Goal: Transaction & Acquisition: Purchase product/service

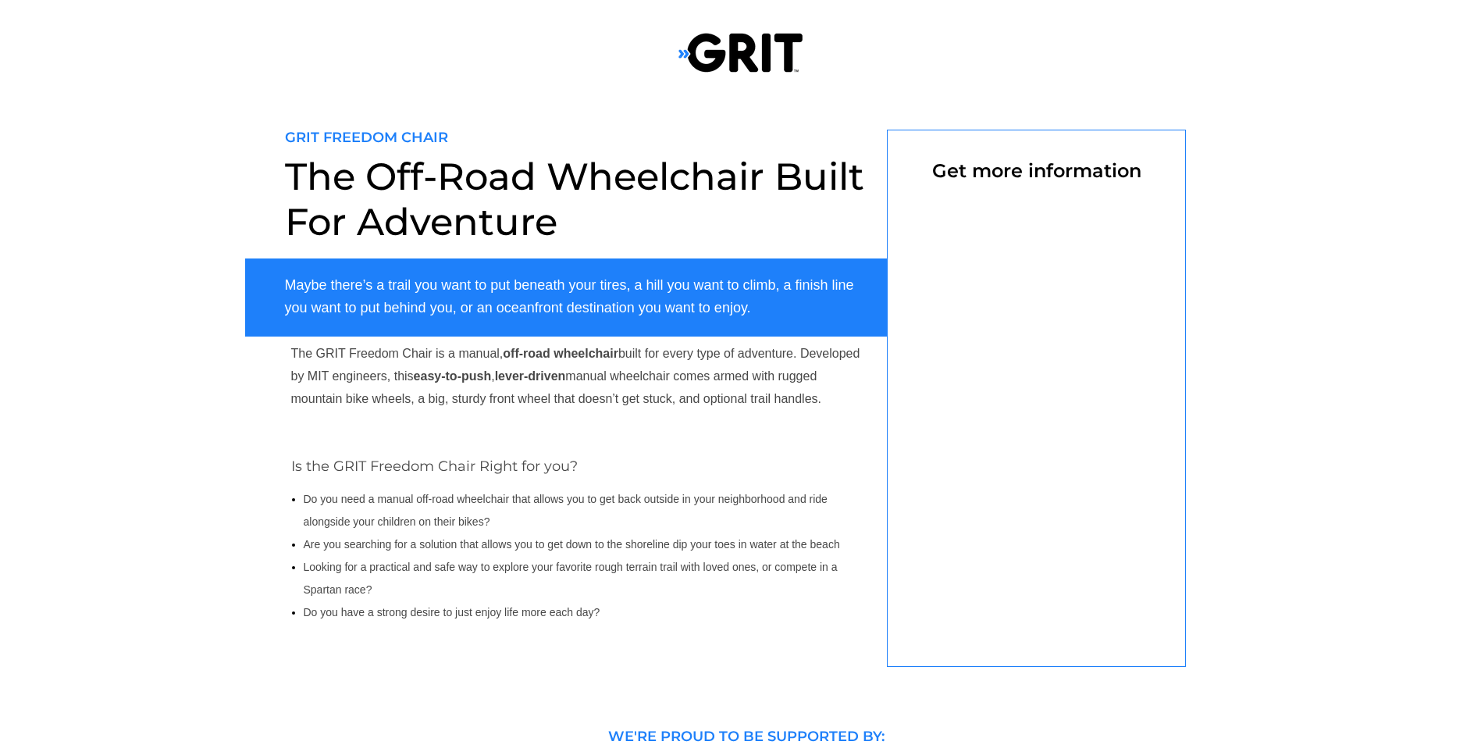
select select "US"
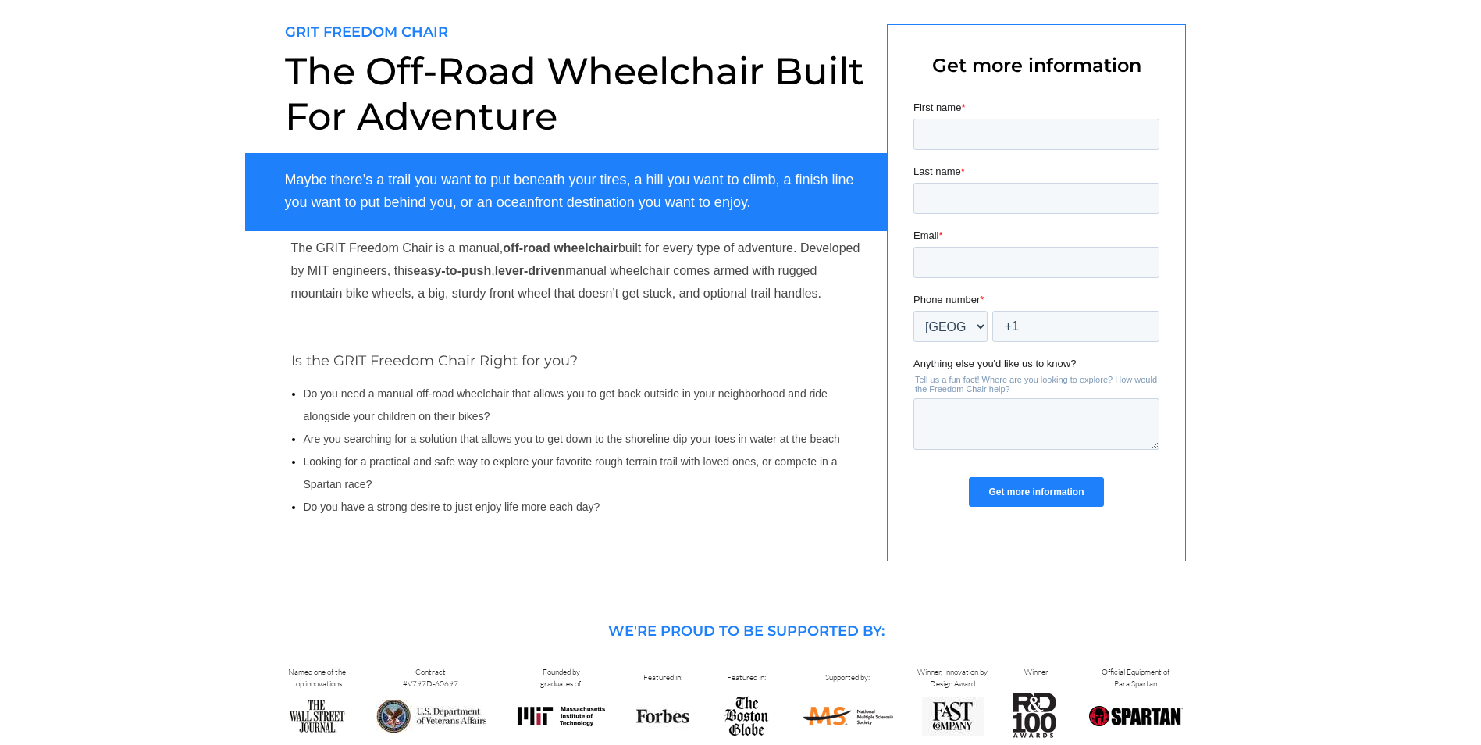
scroll to position [78, 0]
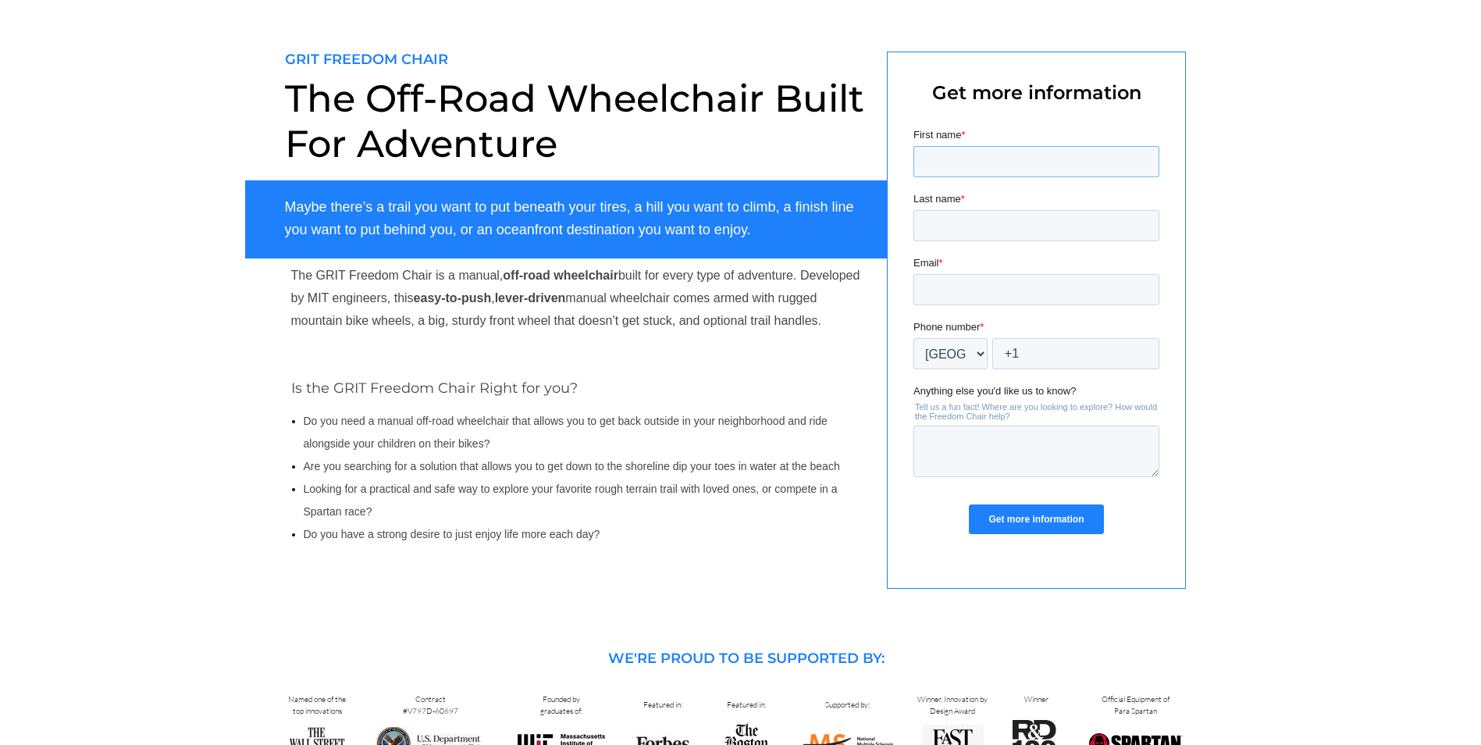
click at [1033, 172] on input "First name *" at bounding box center [1035, 161] width 246 height 31
type input "[PERSON_NAME]"
type input "sevland"
type input "[EMAIL_ADDRESS][DOMAIN_NAME]"
click at [1065, 353] on input "+1" at bounding box center [1074, 353] width 167 height 31
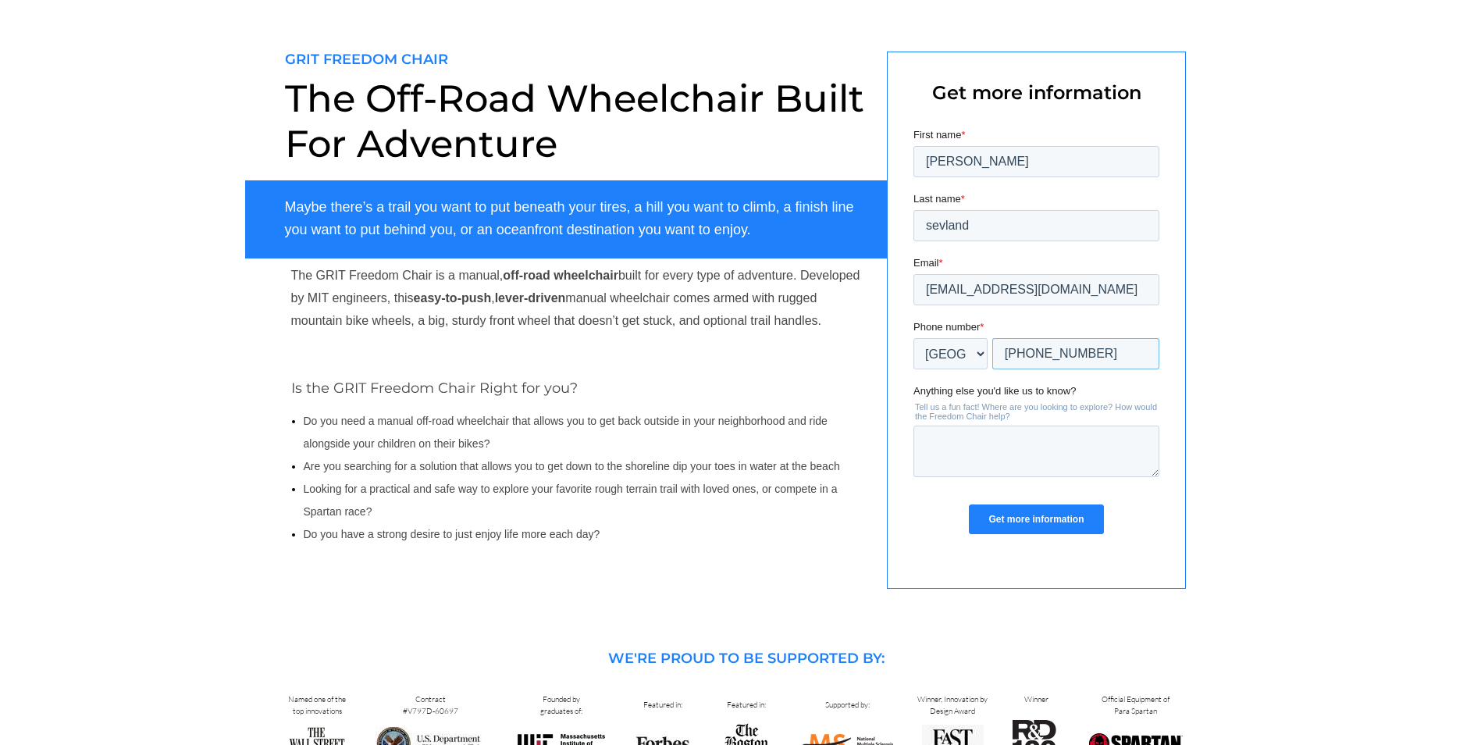
type input "+1 -602-688-1460"
click at [992, 457] on textarea "Anything else you'd like us to know?" at bounding box center [1035, 451] width 246 height 52
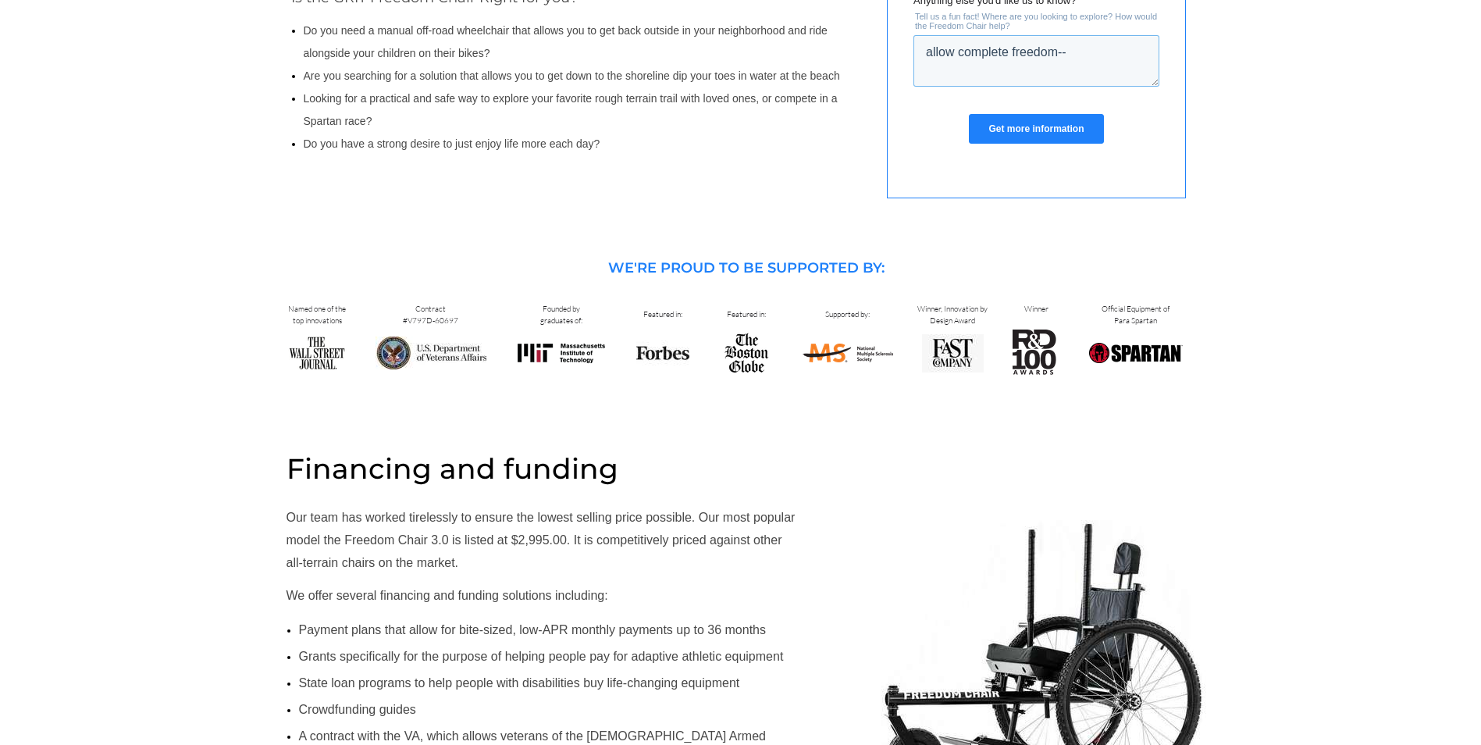
scroll to position [234, 0]
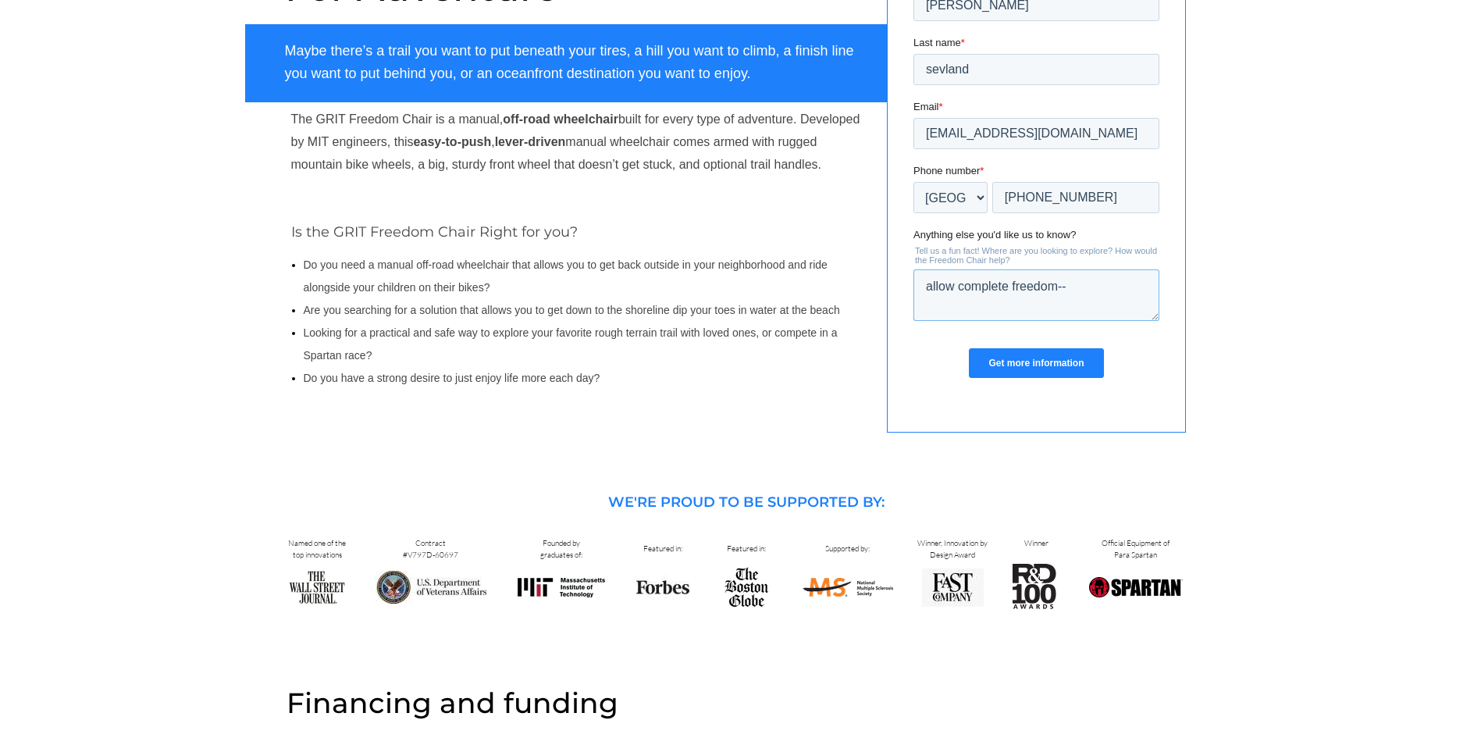
type textarea "allow complete freedom--"
click at [1064, 361] on input "Get more information" at bounding box center [1035, 363] width 134 height 30
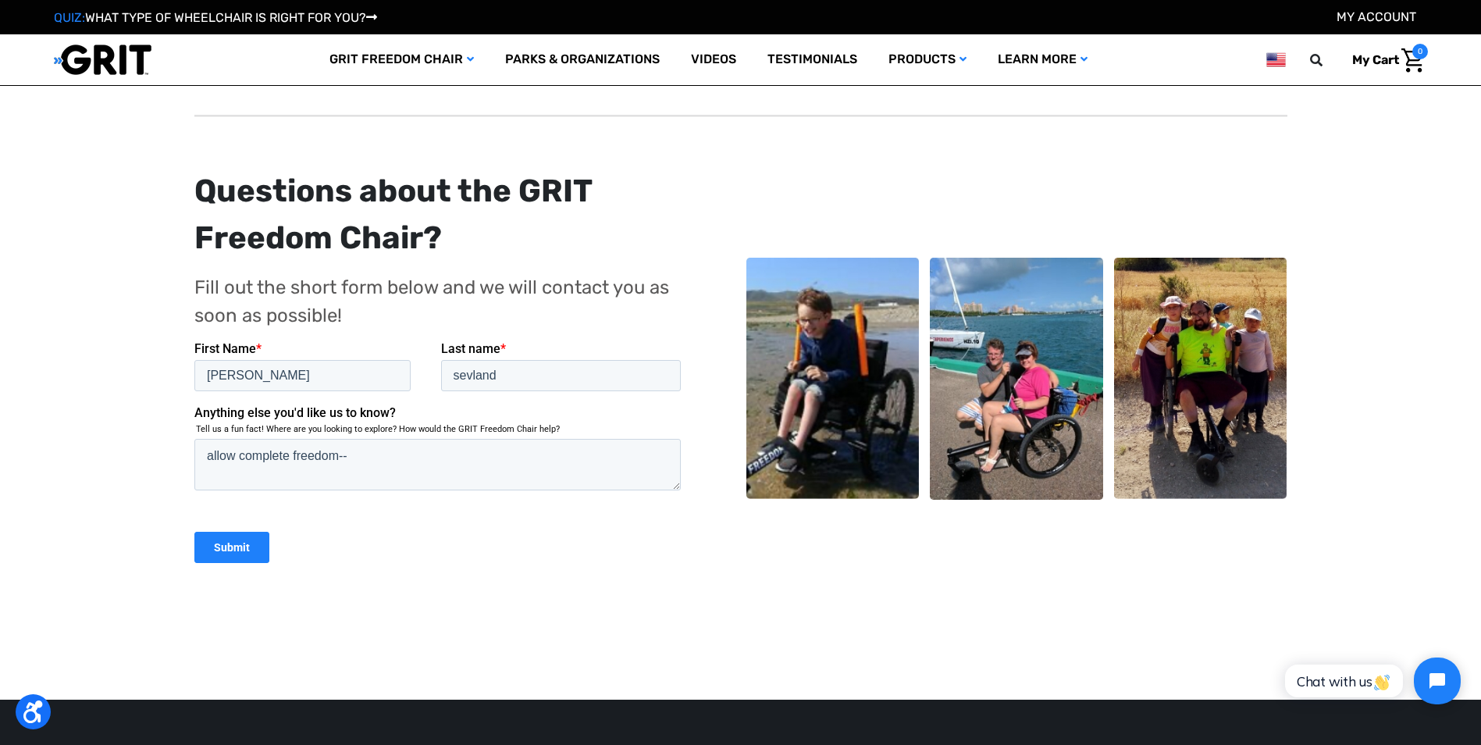
scroll to position [234, 0]
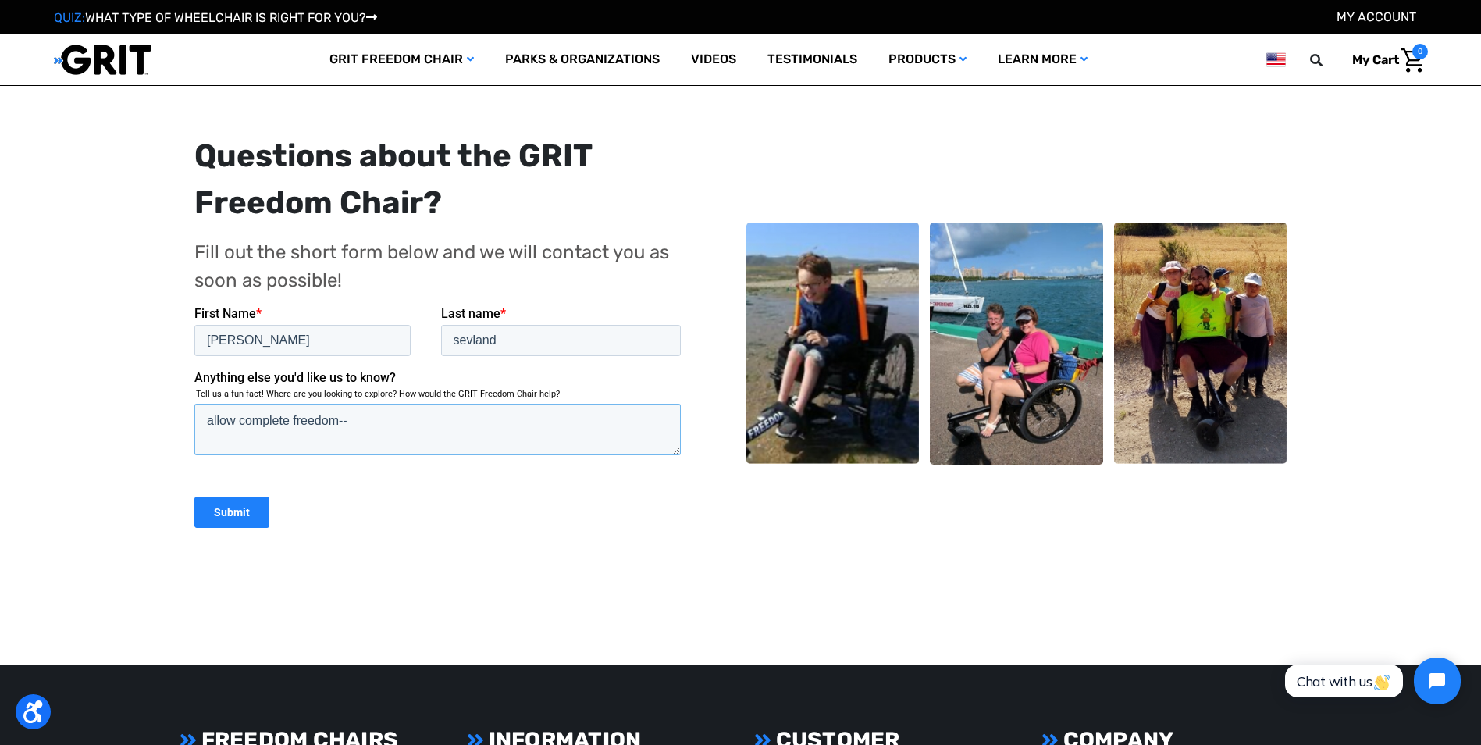
click at [233, 421] on textarea "allow complete freedom--" at bounding box center [437, 429] width 486 height 52
click at [386, 422] on textarea "allows complete freedom--" at bounding box center [437, 429] width 486 height 52
type textarea "allows complete freedom-- what type of tires--solid or pneumatic?"
click at [236, 506] on input "Submit" at bounding box center [231, 511] width 75 height 31
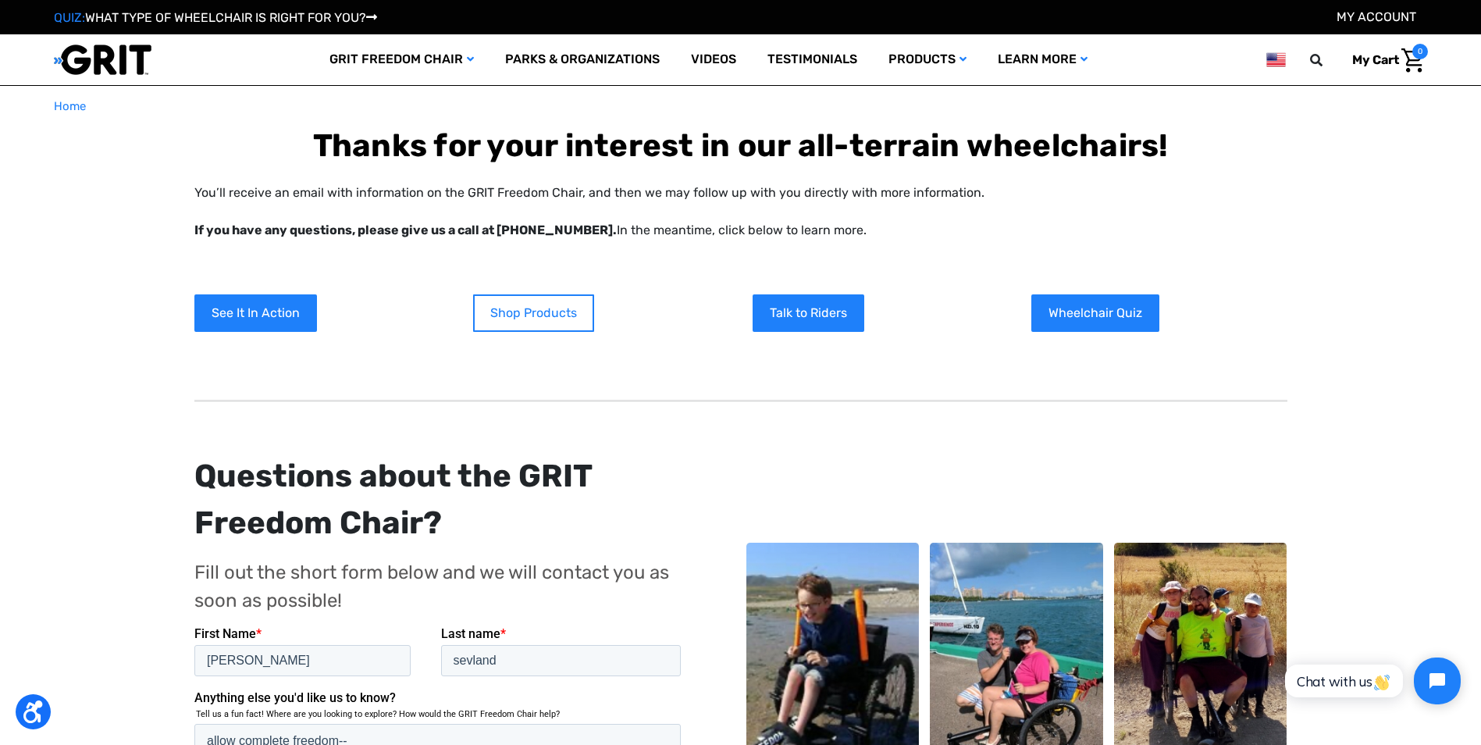
click at [537, 318] on link "Shop Products" at bounding box center [533, 312] width 121 height 37
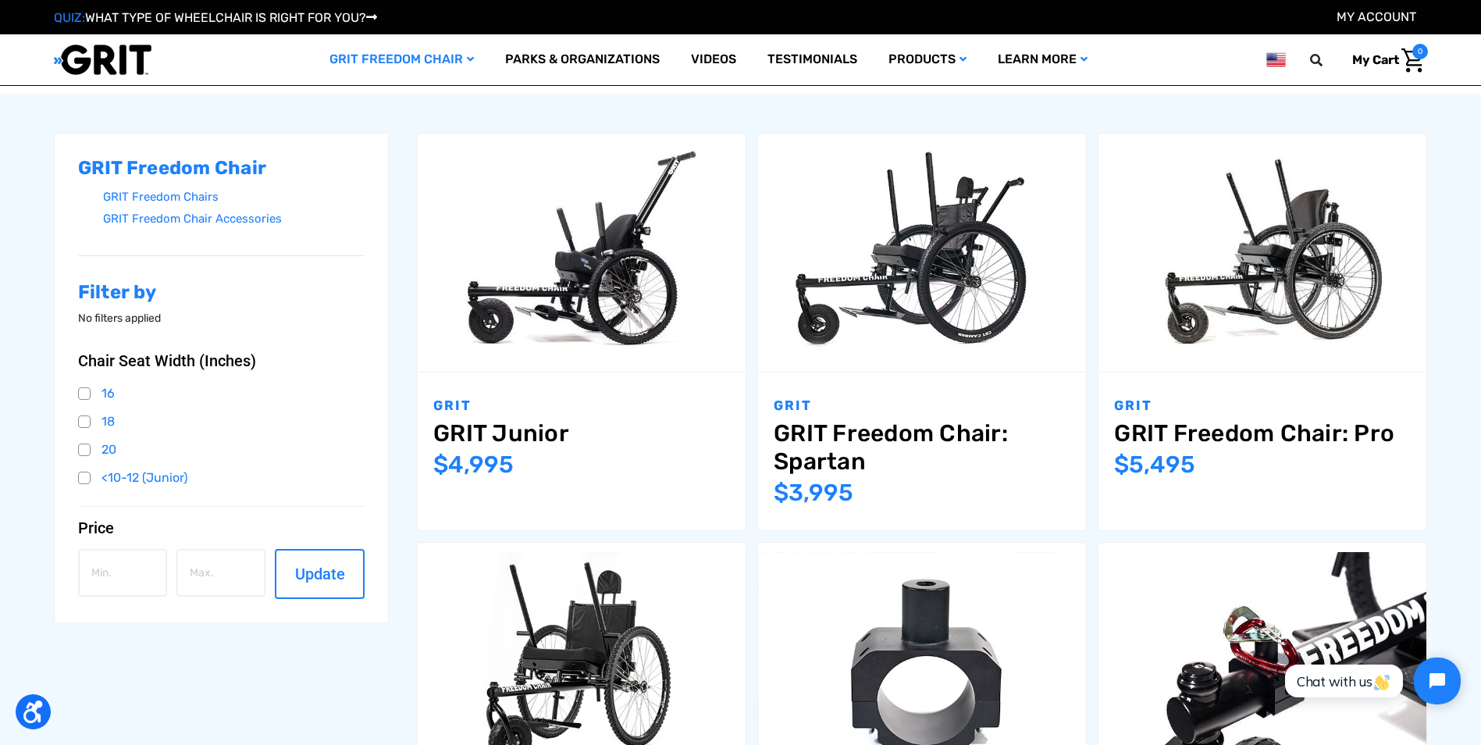
scroll to position [156, 0]
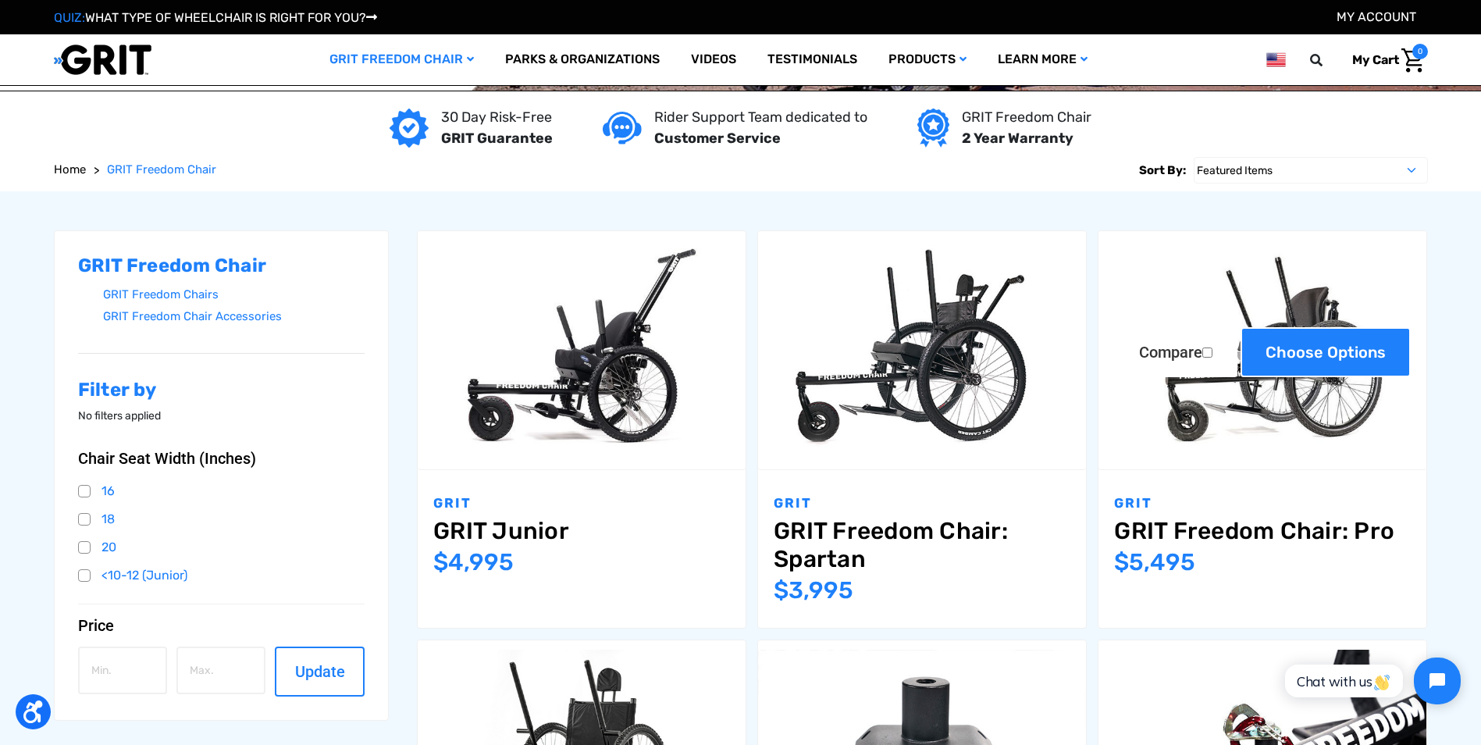
click at [1310, 359] on link "Choose Options" at bounding box center [1325, 352] width 170 height 50
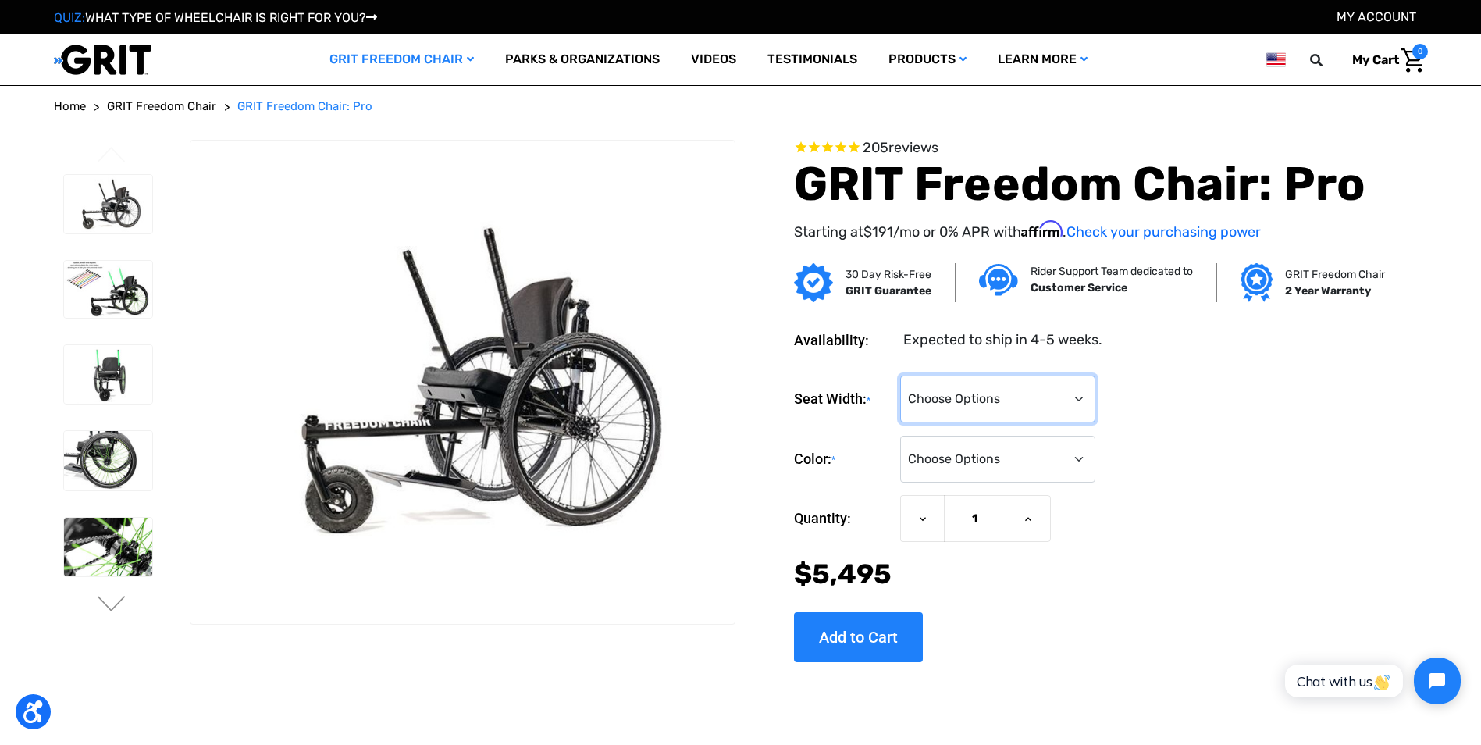
click at [1081, 397] on select "Choose Options 16" 18" 20"" at bounding box center [997, 398] width 195 height 47
select select "325"
click at [900, 375] on select "Choose Options 16" 18" 20"" at bounding box center [997, 398] width 195 height 47
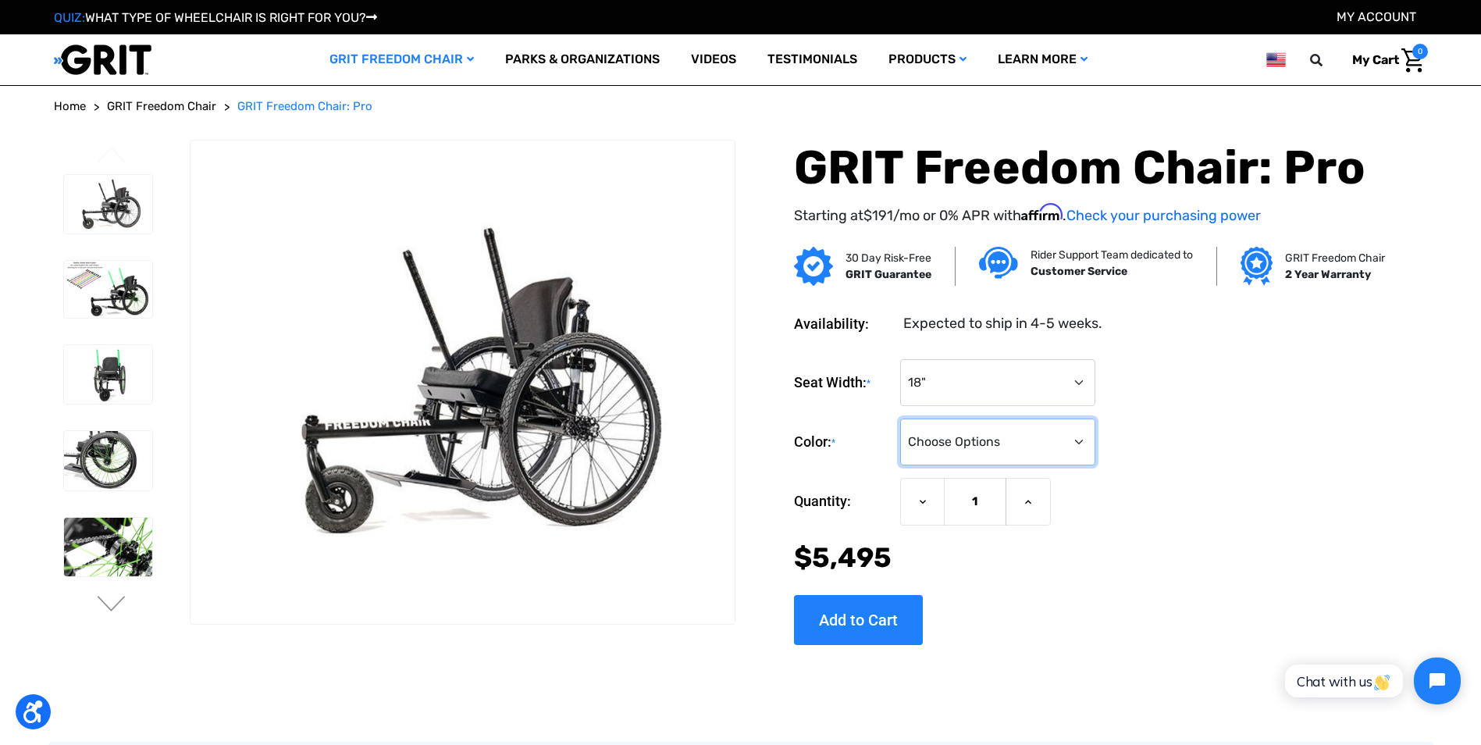
click at [1077, 441] on select "Choose Options Black Blue Green Orange Pink Purple Red White Yellow" at bounding box center [997, 441] width 195 height 47
select select "327"
click at [900, 418] on select "Choose Options Black Blue Green Orange Pink Purple Red White Yellow" at bounding box center [997, 441] width 195 height 47
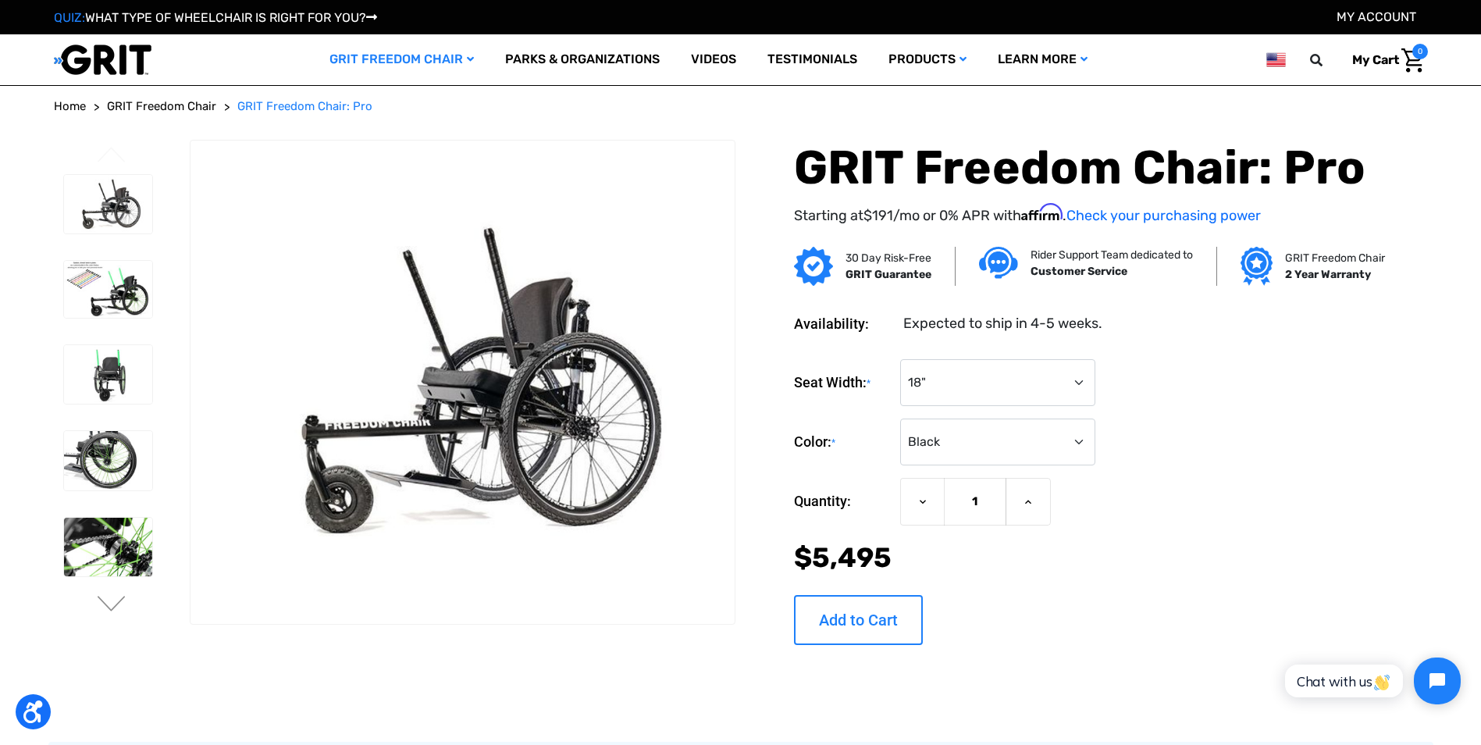
click at [871, 627] on input "Add to Cart" at bounding box center [858, 620] width 129 height 50
type input "Add to Cart"
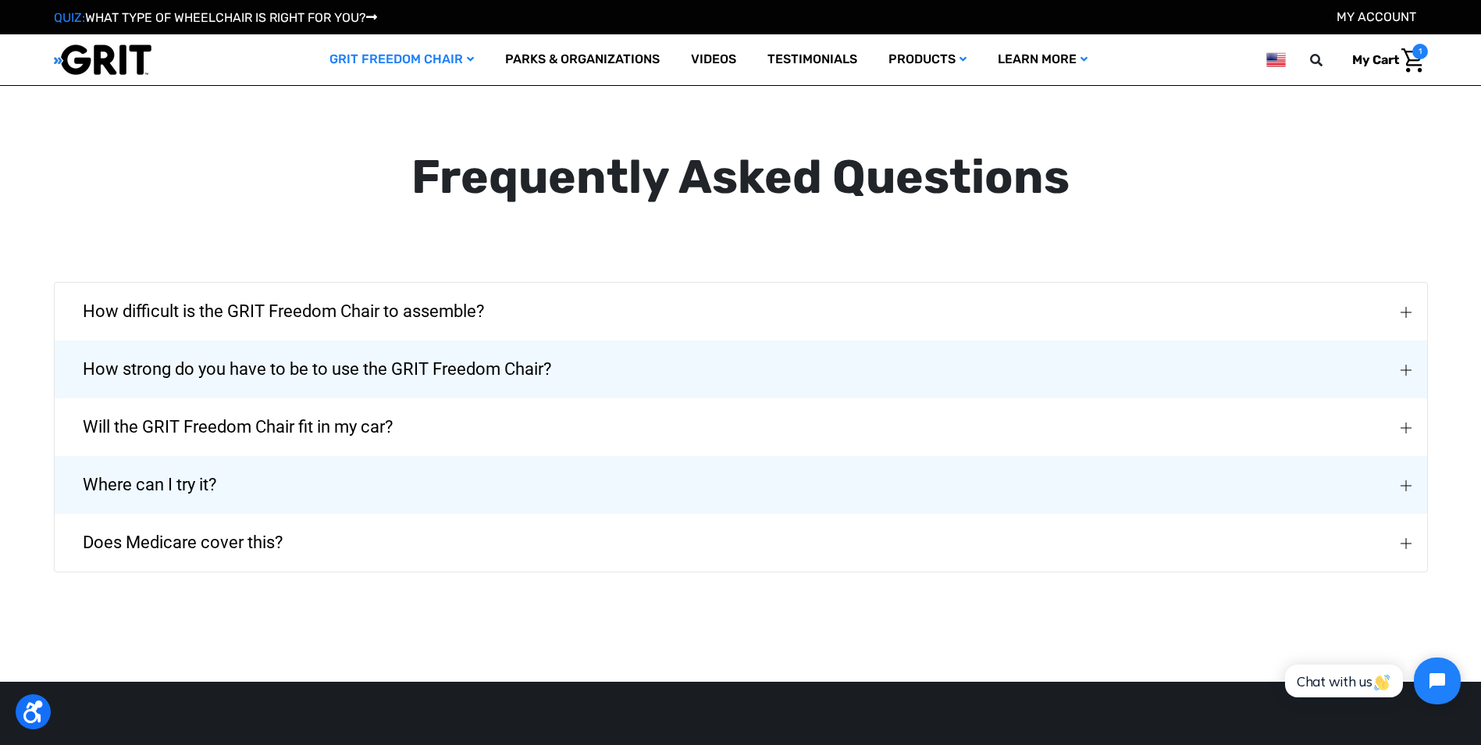
scroll to position [2818, 0]
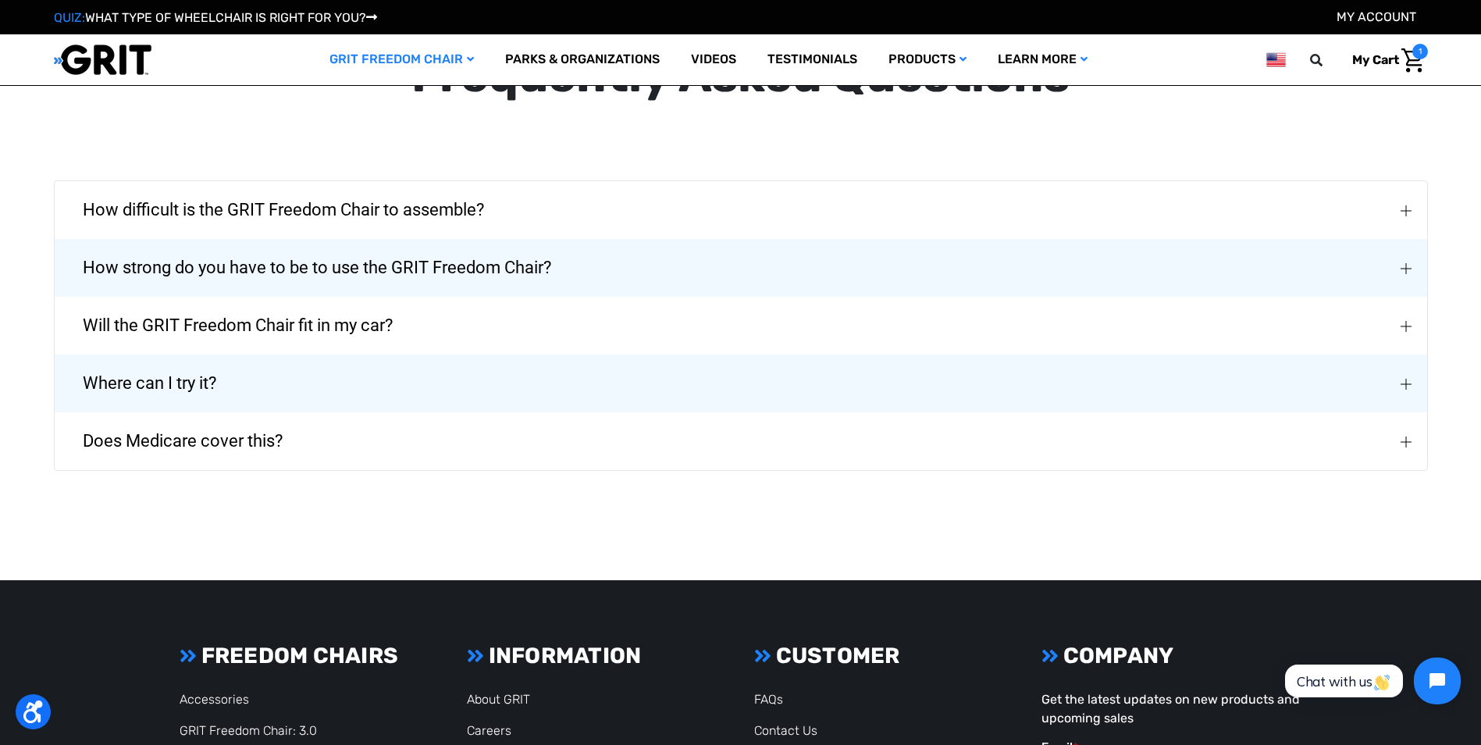
click at [1406, 321] on img "Will the GRIT Freedom Chair fit in my car?" at bounding box center [1405, 326] width 11 height 11
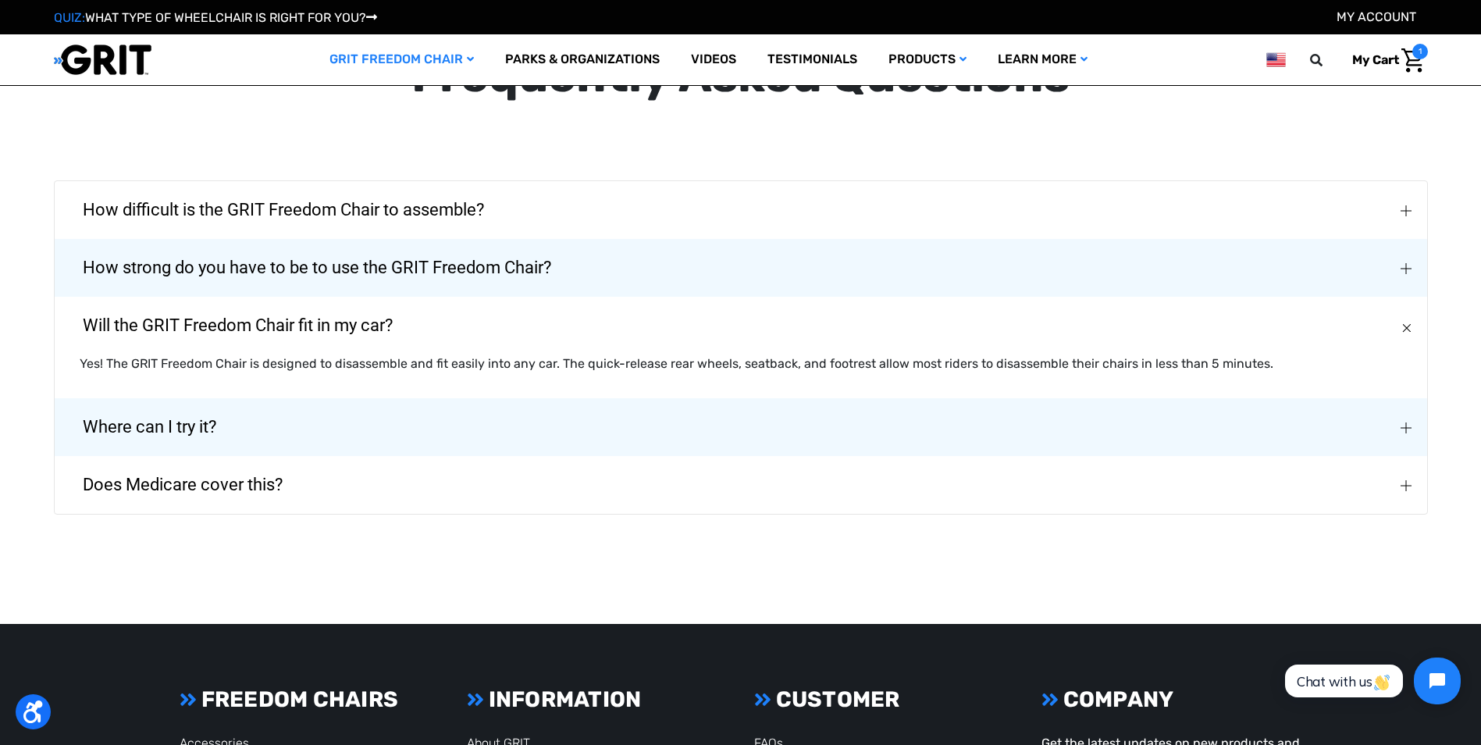
click at [1408, 422] on img "Where can I try it?" at bounding box center [1405, 427] width 11 height 11
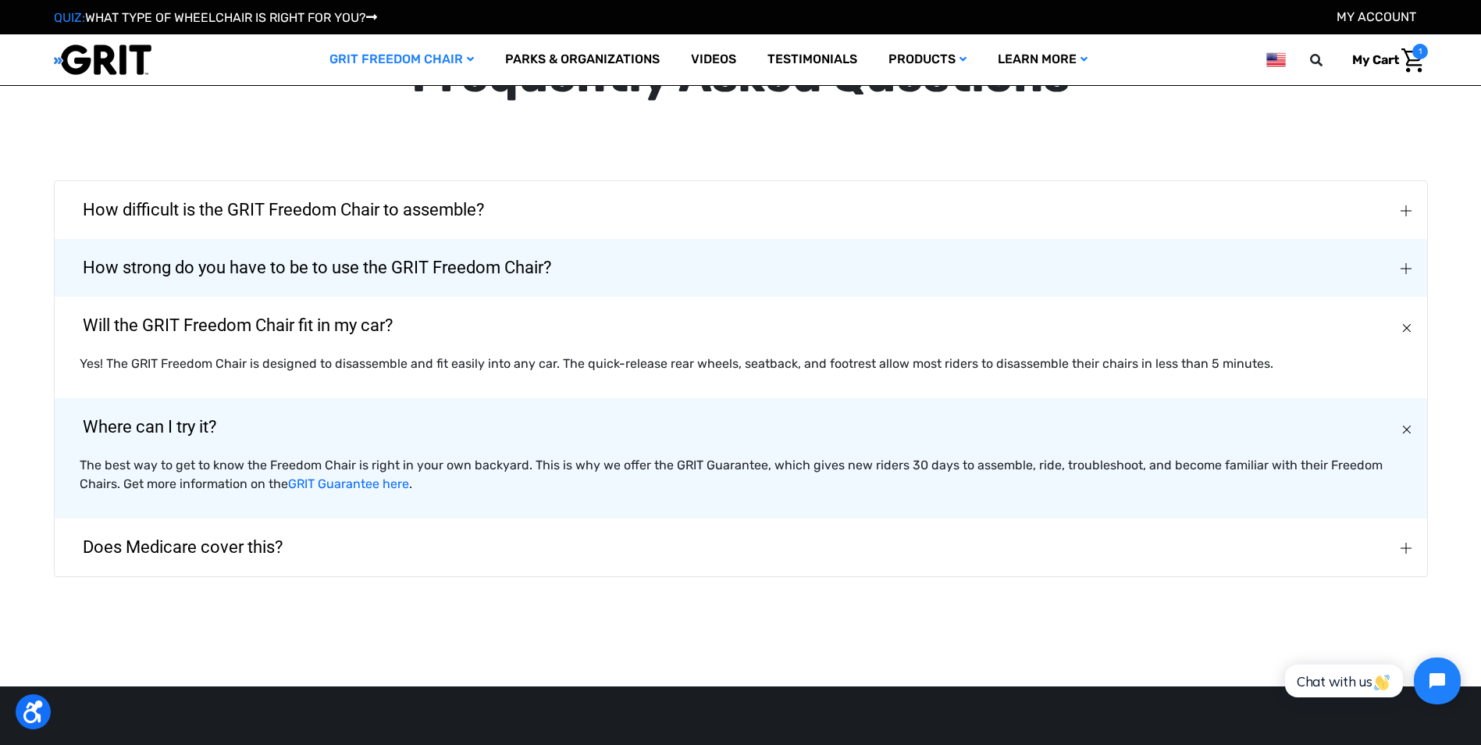
click at [1407, 542] on img "Does Medicare cover this?" at bounding box center [1405, 547] width 11 height 11
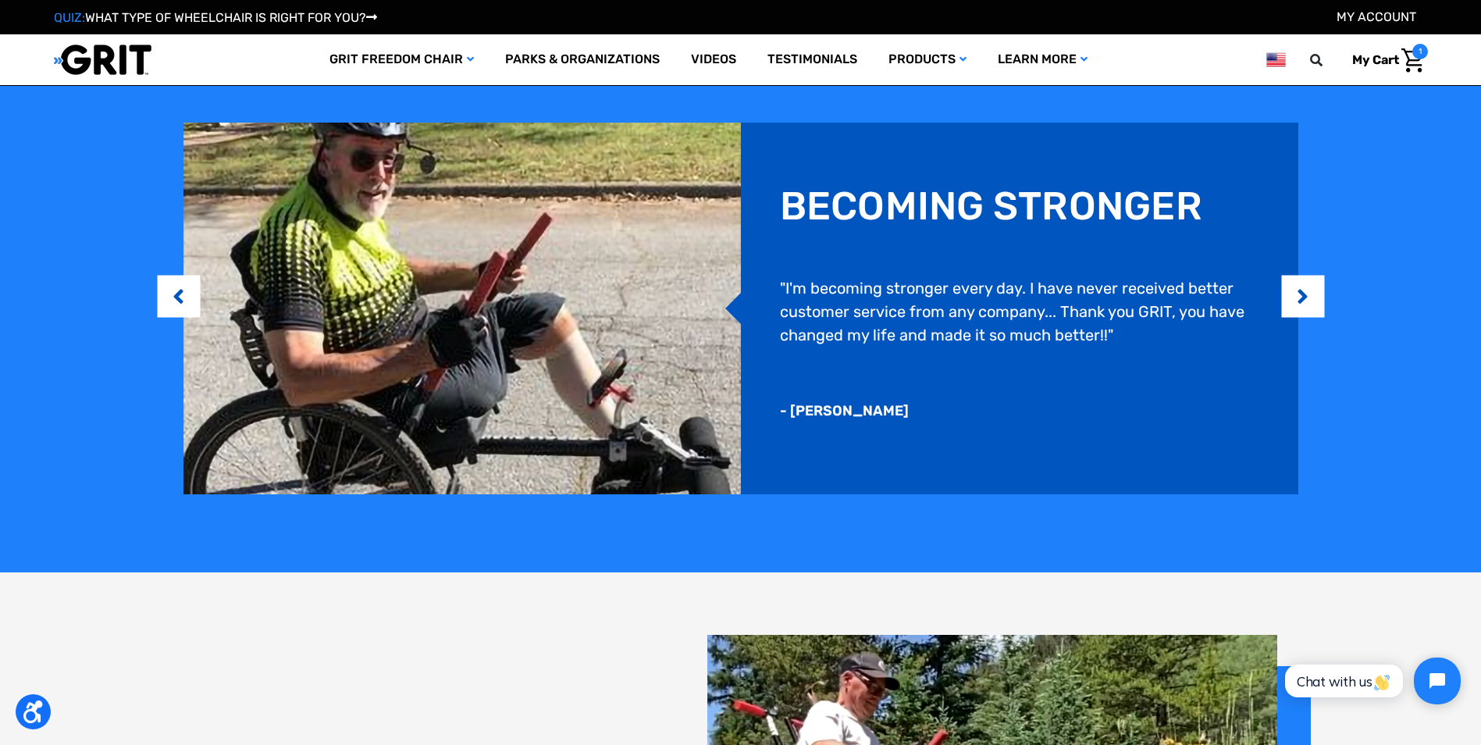
scroll to position [1249, 0]
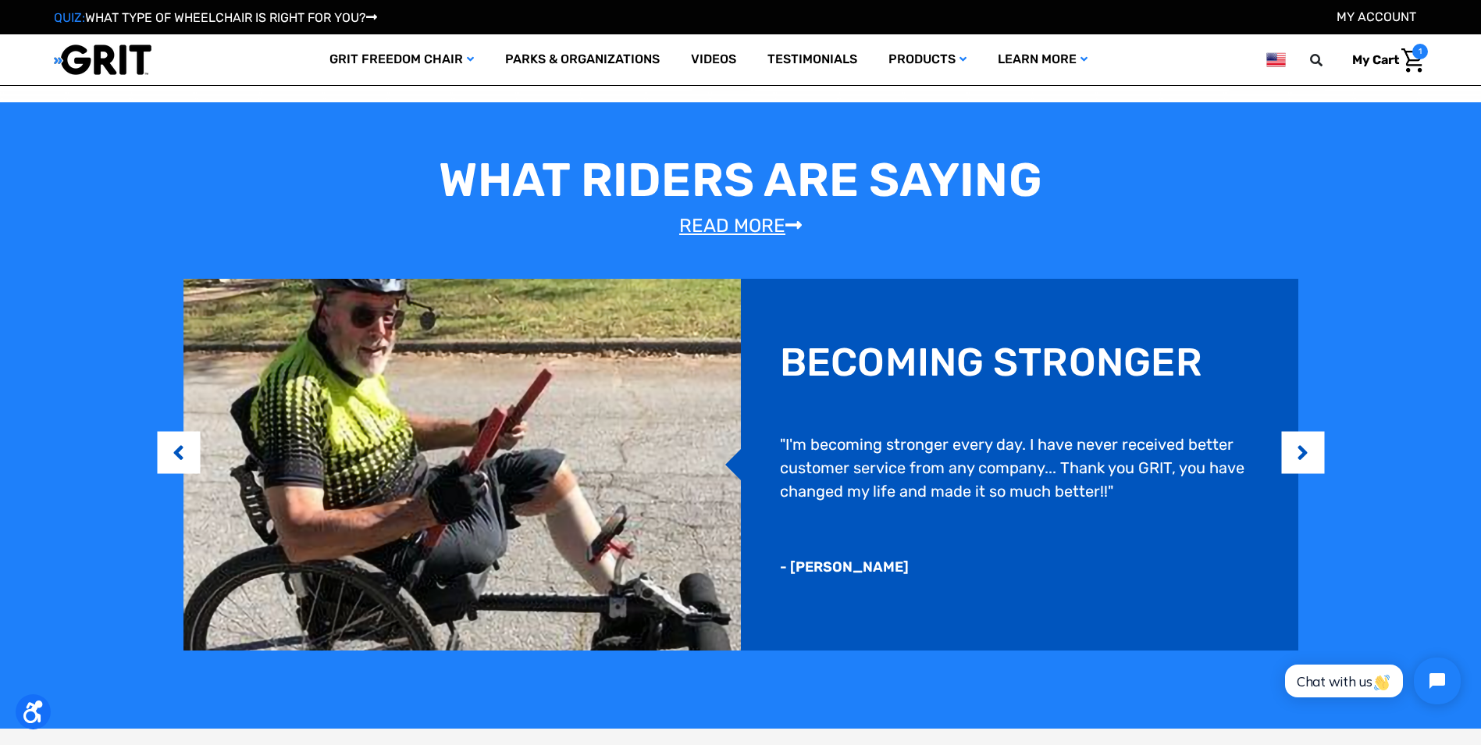
click at [734, 221] on link "Read More" at bounding box center [740, 226] width 123 height 22
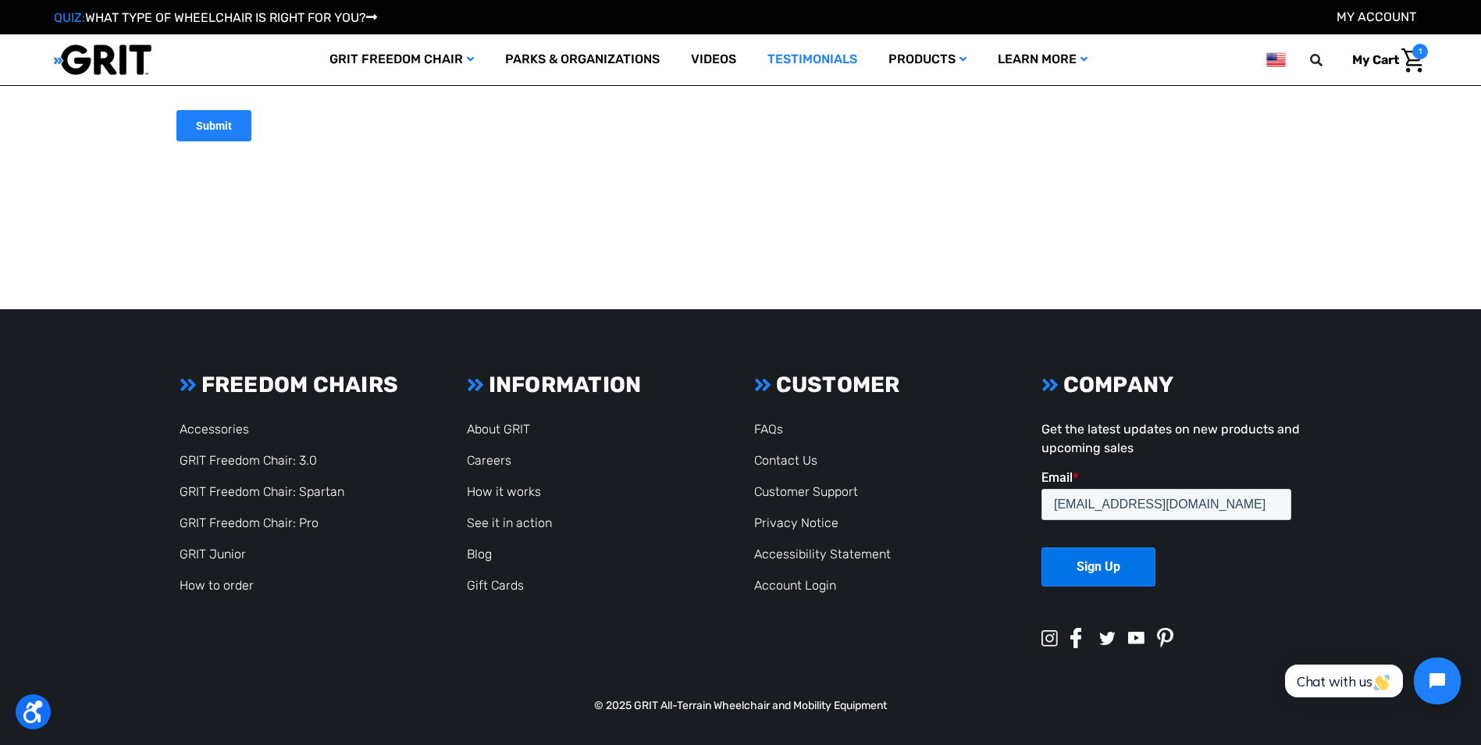
scroll to position [3278, 0]
click at [218, 116] on input "Submit" at bounding box center [213, 126] width 75 height 31
